Goal: Task Accomplishment & Management: Manage account settings

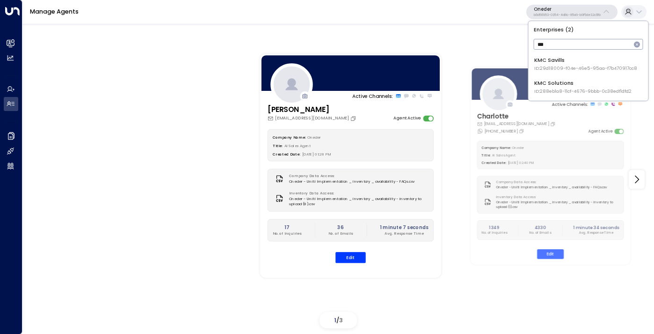
type input "***"
click at [564, 81] on div "KMC Solutions ID: 288eb1a8-11cf-4676-9bbb-0c38edf1dfd2" at bounding box center [583, 86] width 97 height 15
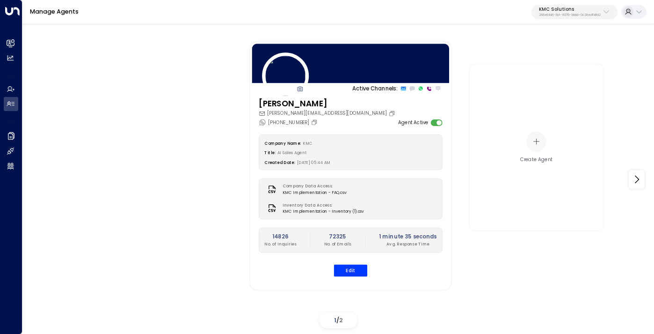
click at [346, 276] on div "[PERSON_NAME] [PERSON_NAME][EMAIL_ADDRESS][DOMAIN_NAME] [PHONE_NUMBER] Agent Ac…" at bounding box center [350, 191] width 200 height 187
click at [355, 265] on button "Edit" at bounding box center [350, 270] width 33 height 12
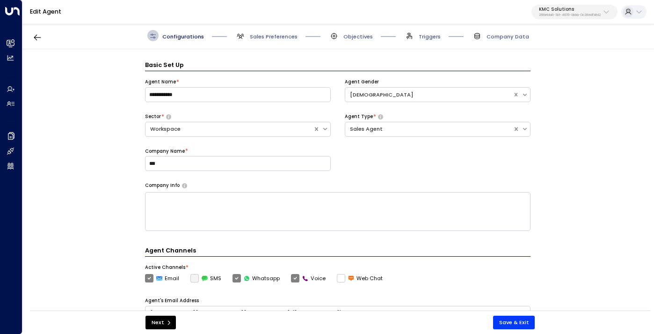
scroll to position [11, 0]
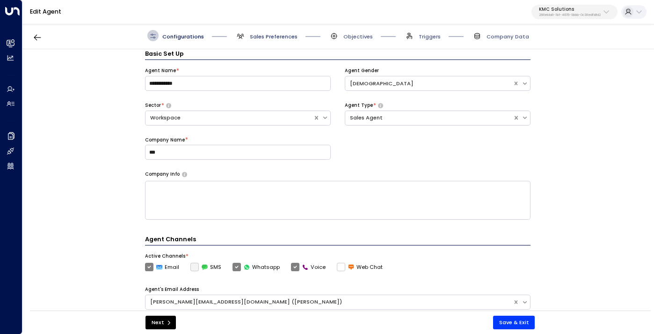
click at [285, 35] on span "Sales Preferences" at bounding box center [274, 36] width 48 height 7
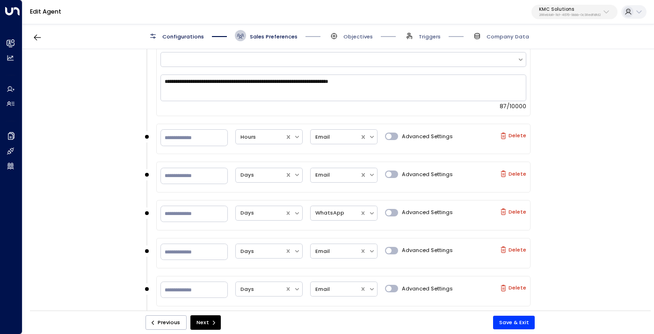
scroll to position [773, 0]
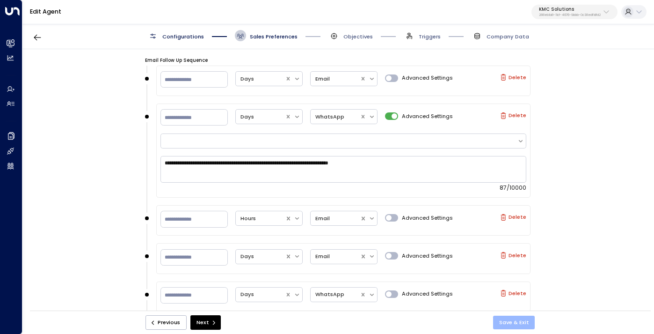
click at [506, 322] on button "Save & Exit" at bounding box center [514, 322] width 42 height 14
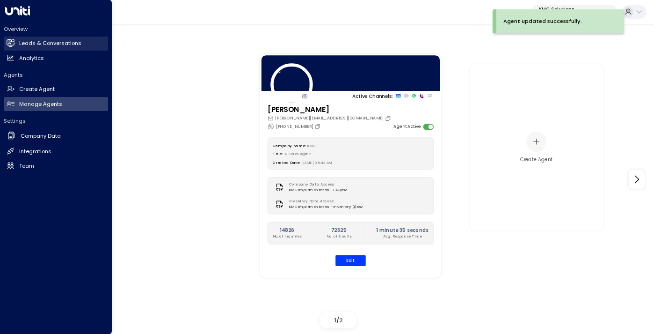
click at [46, 42] on h2 "Leads & Conversations" at bounding box center [50, 43] width 62 height 8
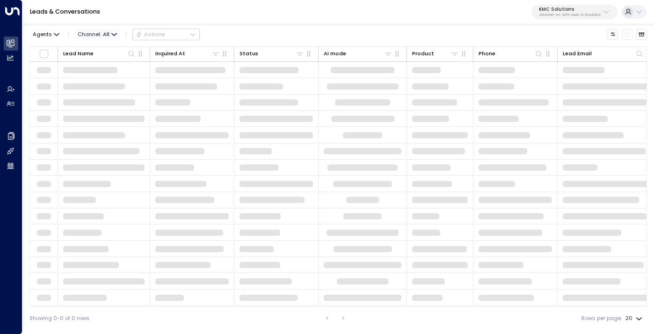
click at [103, 32] on span "All" at bounding box center [106, 34] width 7 height 6
click at [98, 74] on span "WhatsApp" at bounding box center [92, 72] width 22 height 4
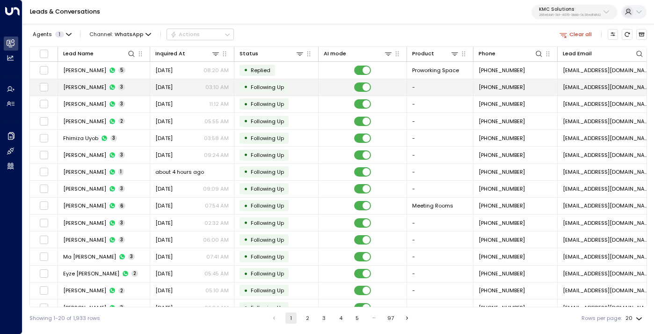
click at [132, 82] on td "[PERSON_NAME] 3" at bounding box center [104, 87] width 92 height 16
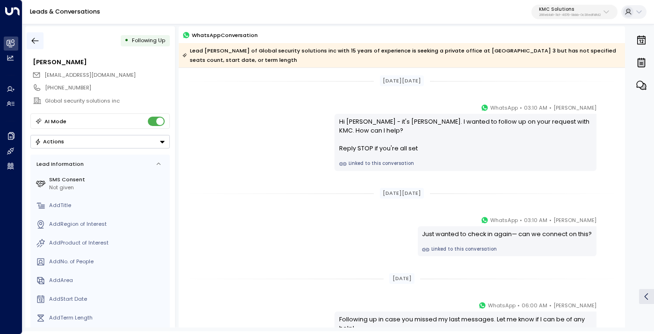
click at [34, 40] on icon "button" at bounding box center [34, 40] width 9 height 9
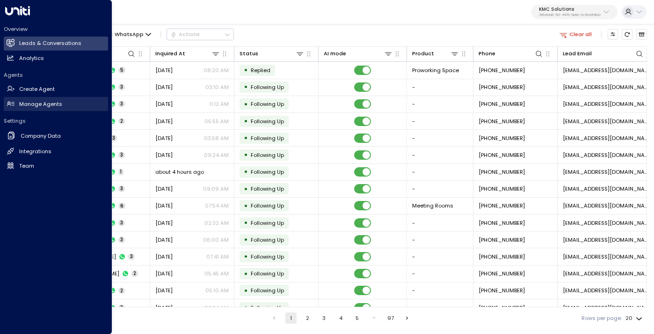
click at [41, 107] on h2 "Manage Agents" at bounding box center [40, 104] width 43 height 8
